Goal: Task Accomplishment & Management: Use online tool/utility

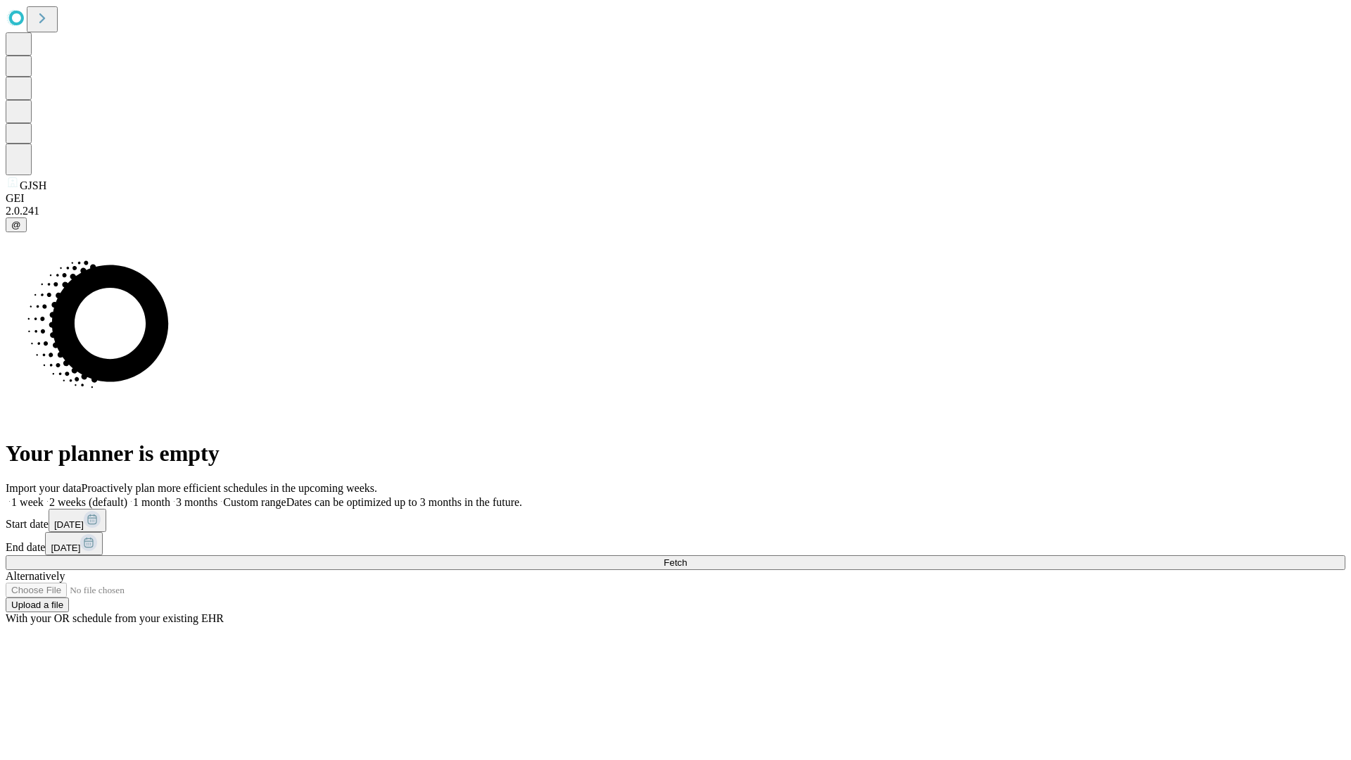
click at [687, 557] on span "Fetch" at bounding box center [674, 562] width 23 height 11
